Goal: Find contact information: Find contact information

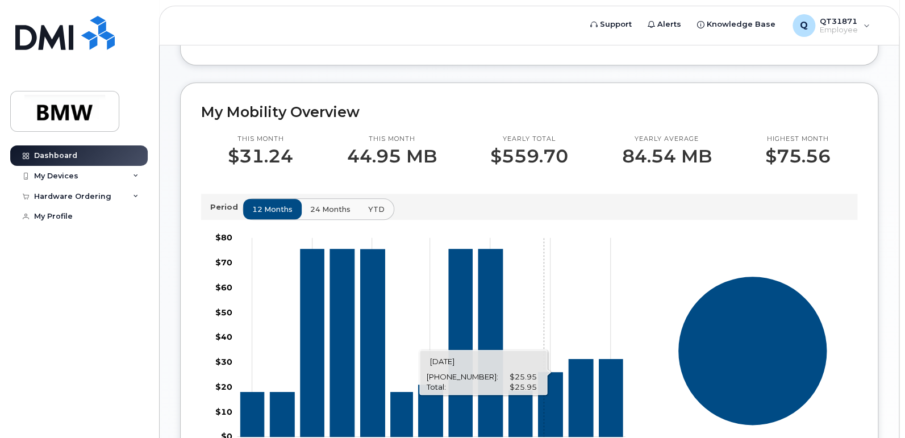
scroll to position [252, 0]
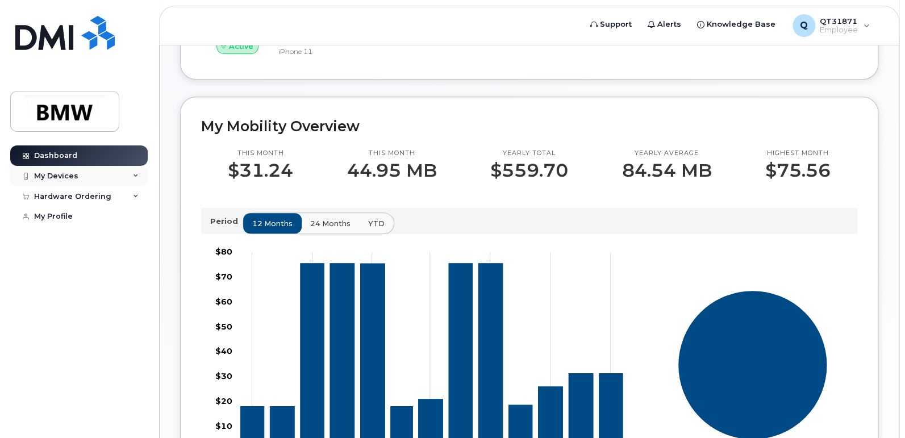
click at [53, 168] on div "My Devices" at bounding box center [78, 176] width 137 height 20
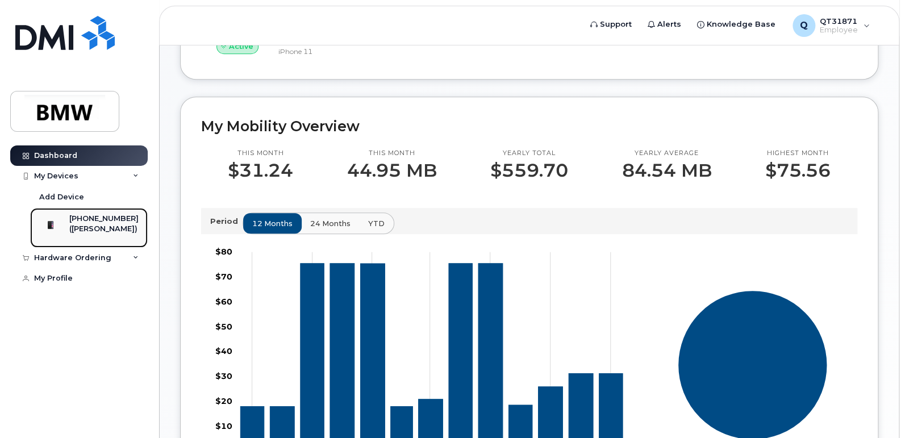
click at [117, 215] on div "[PHONE_NUMBER]" at bounding box center [103, 219] width 69 height 10
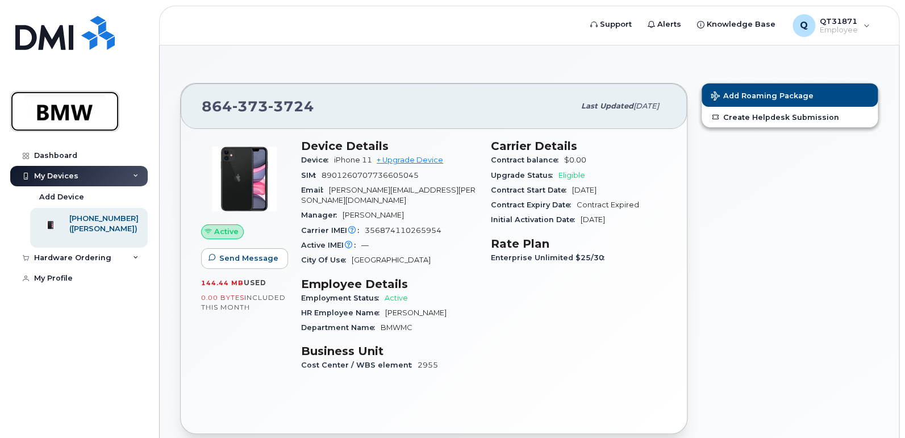
click at [56, 107] on img at bounding box center [64, 111] width 87 height 33
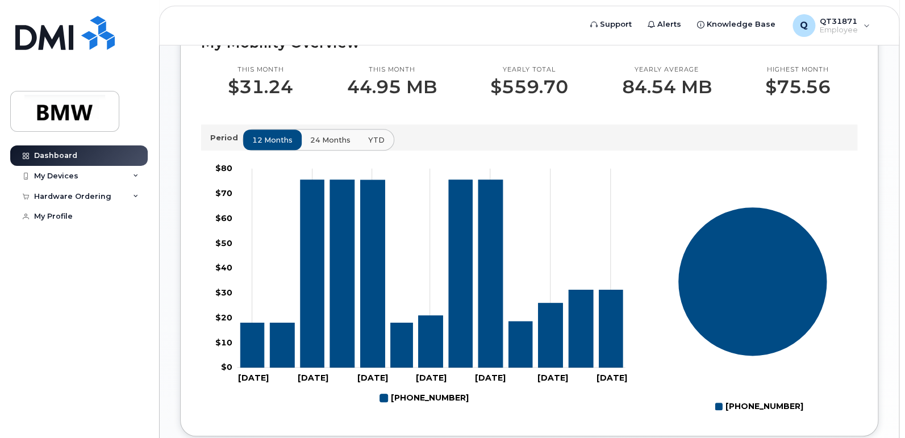
scroll to position [550, 0]
